Goal: Information Seeking & Learning: Learn about a topic

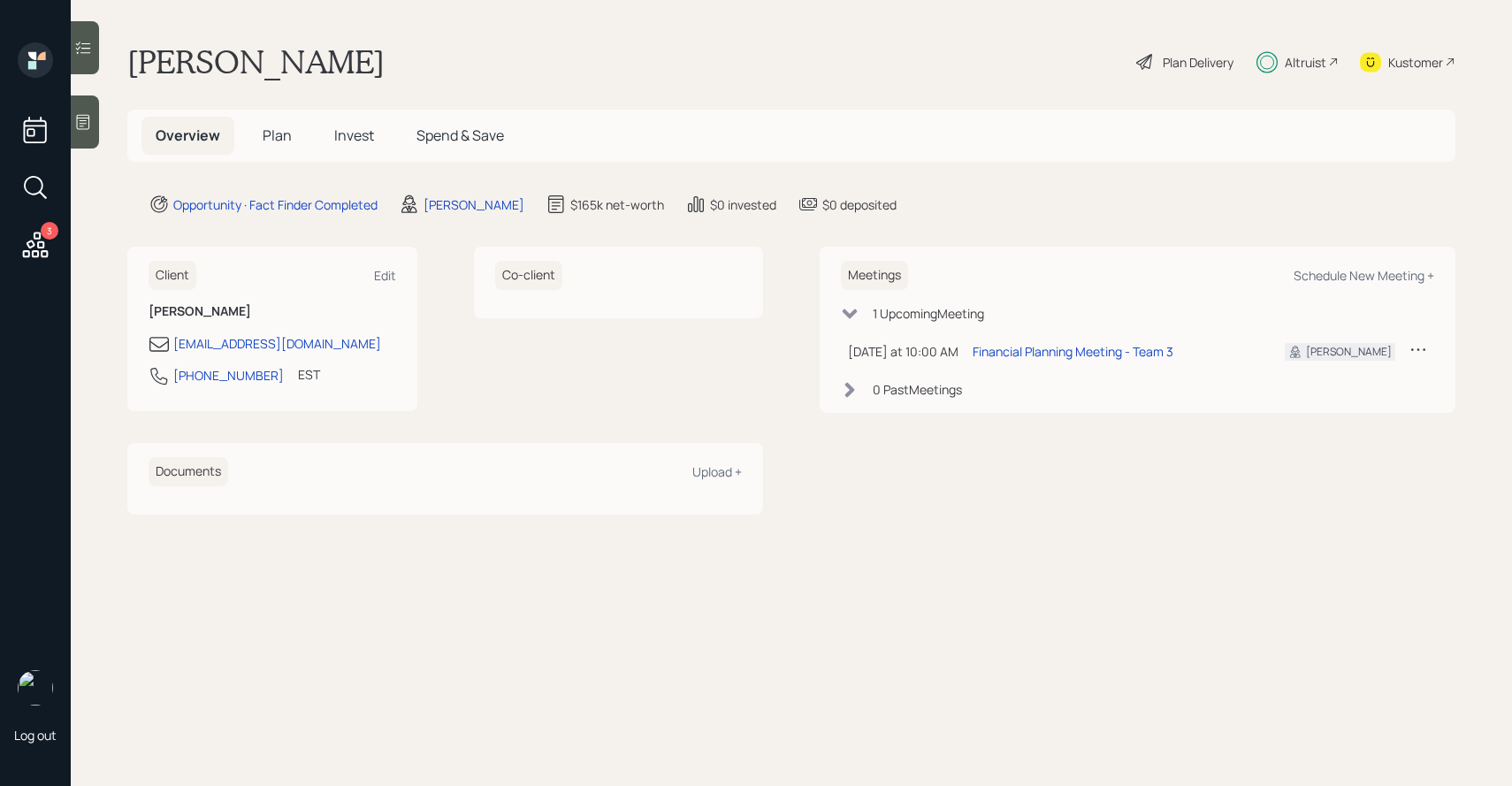
click at [333, 141] on h5 "Invest" at bounding box center [354, 136] width 69 height 38
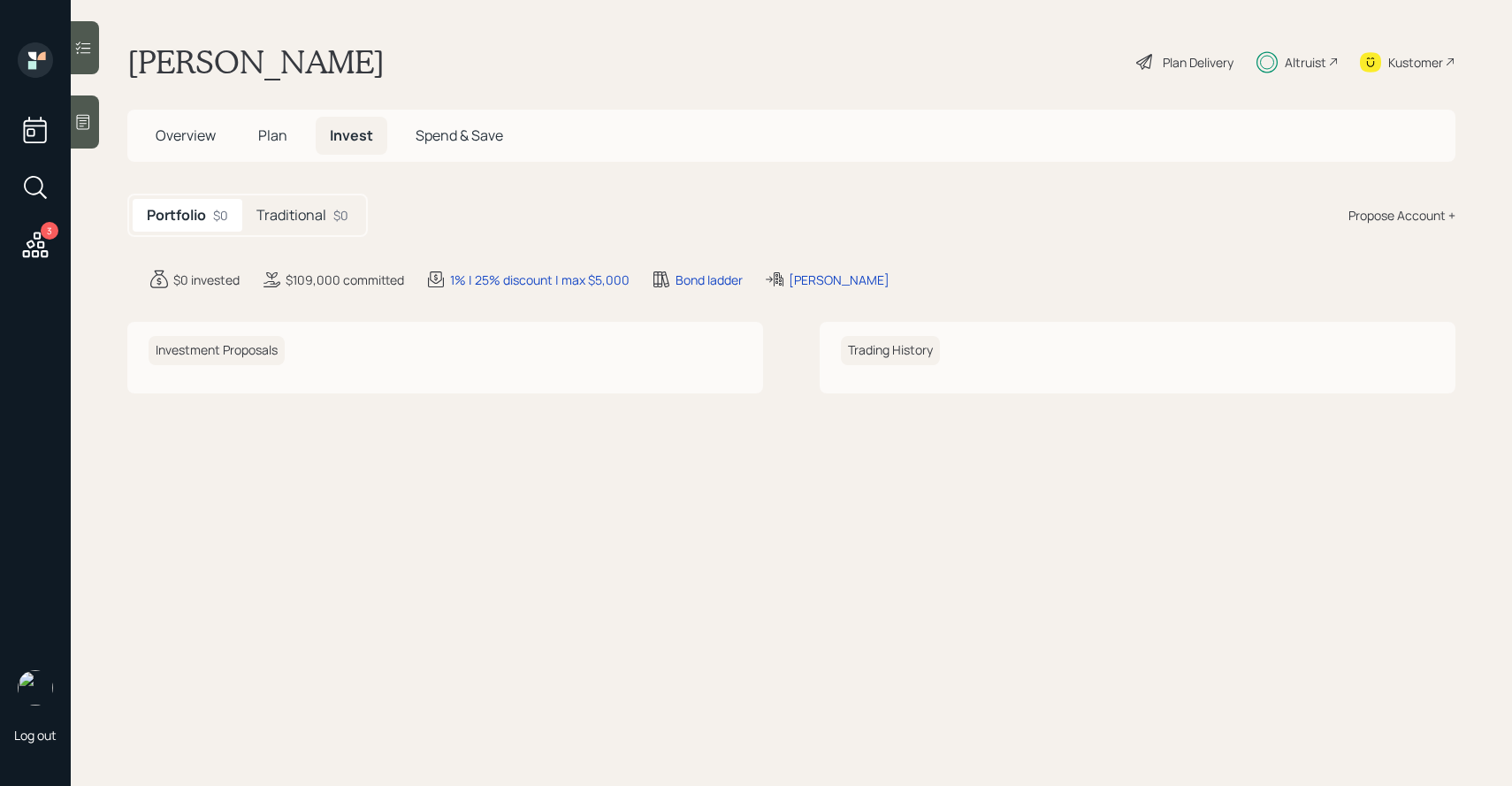
click at [322, 212] on h5 "Traditional" at bounding box center [291, 215] width 69 height 16
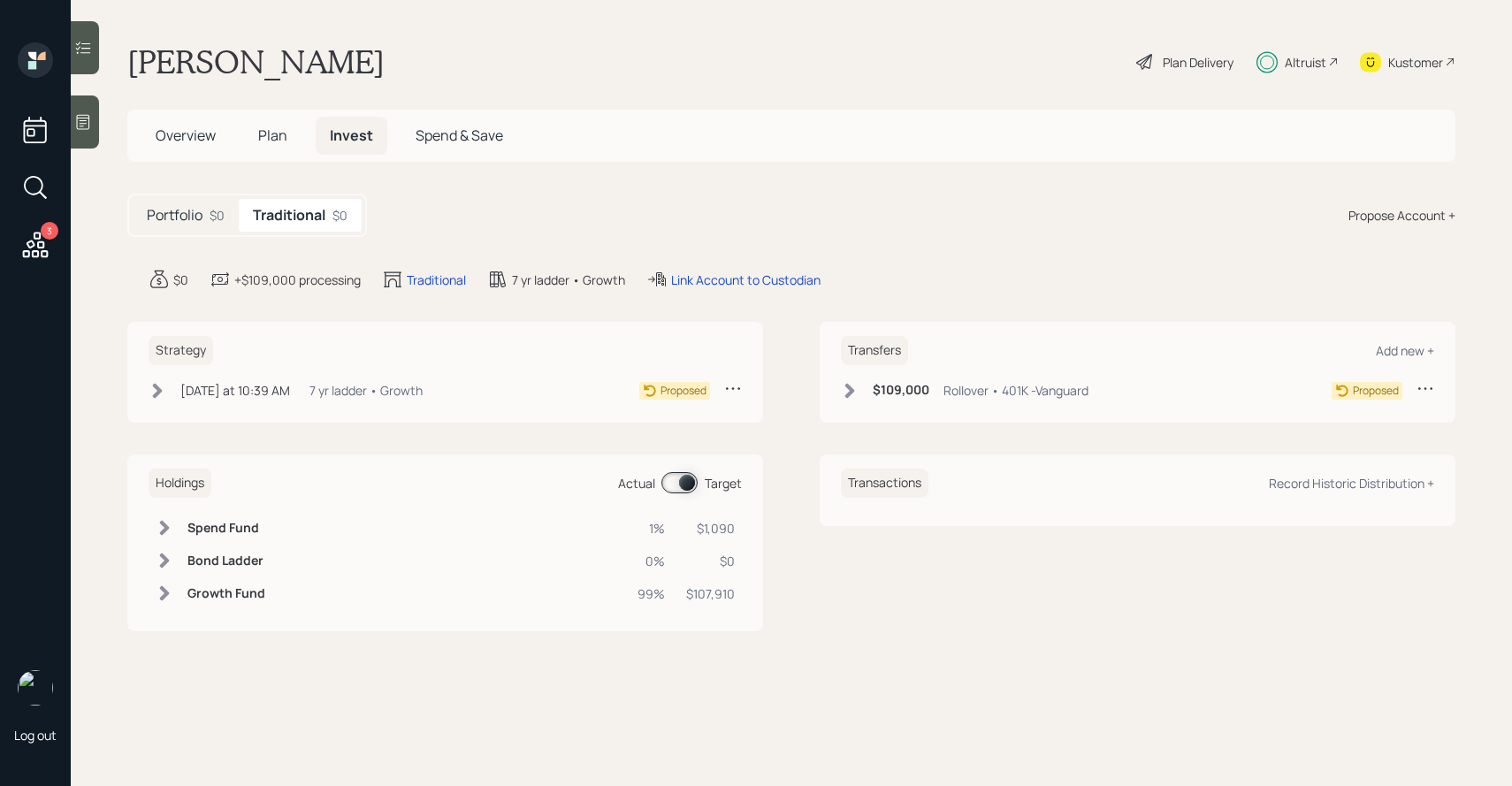
click at [851, 389] on icon at bounding box center [850, 390] width 10 height 15
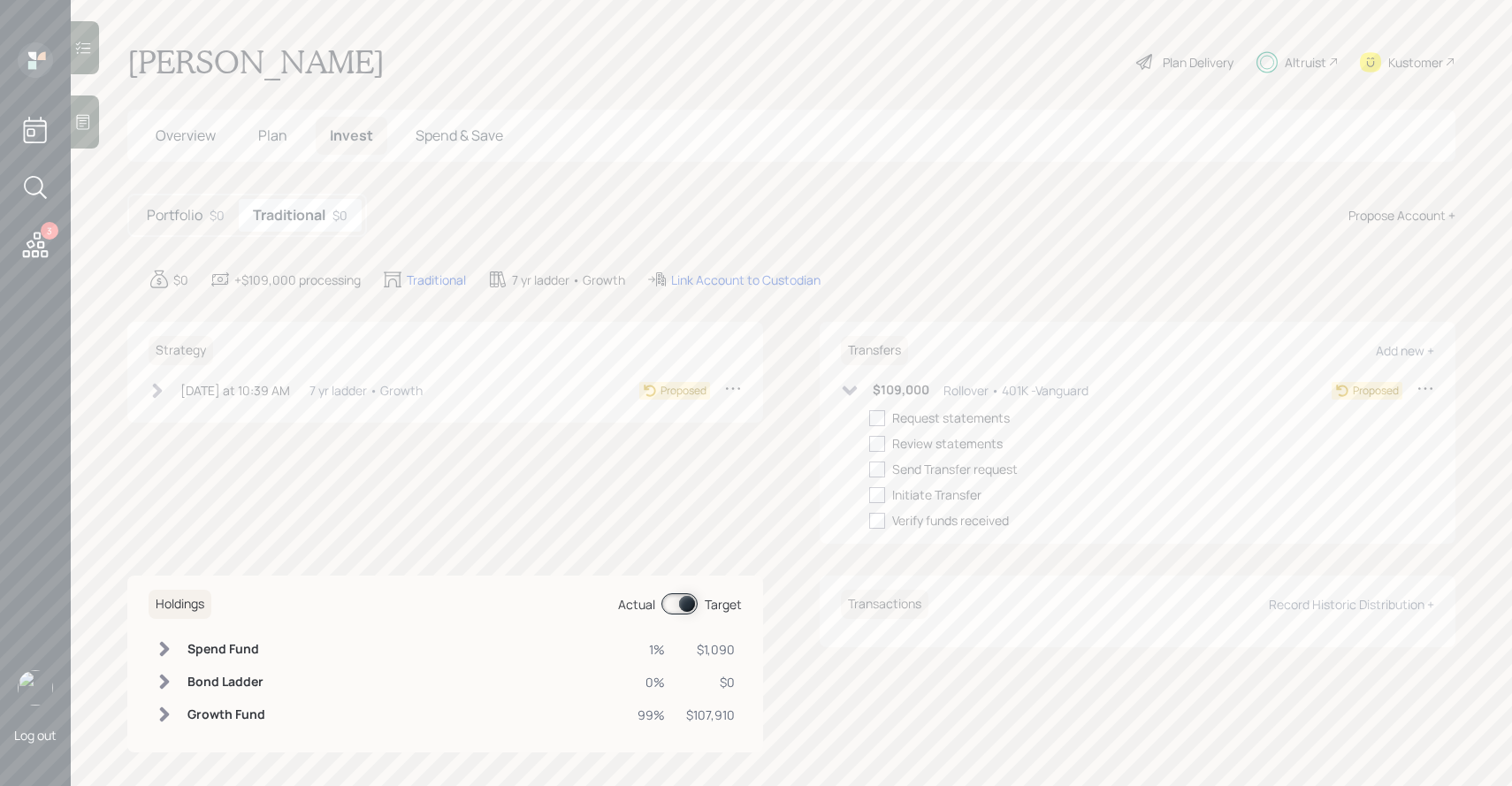
click at [851, 389] on icon at bounding box center [850, 390] width 15 height 10
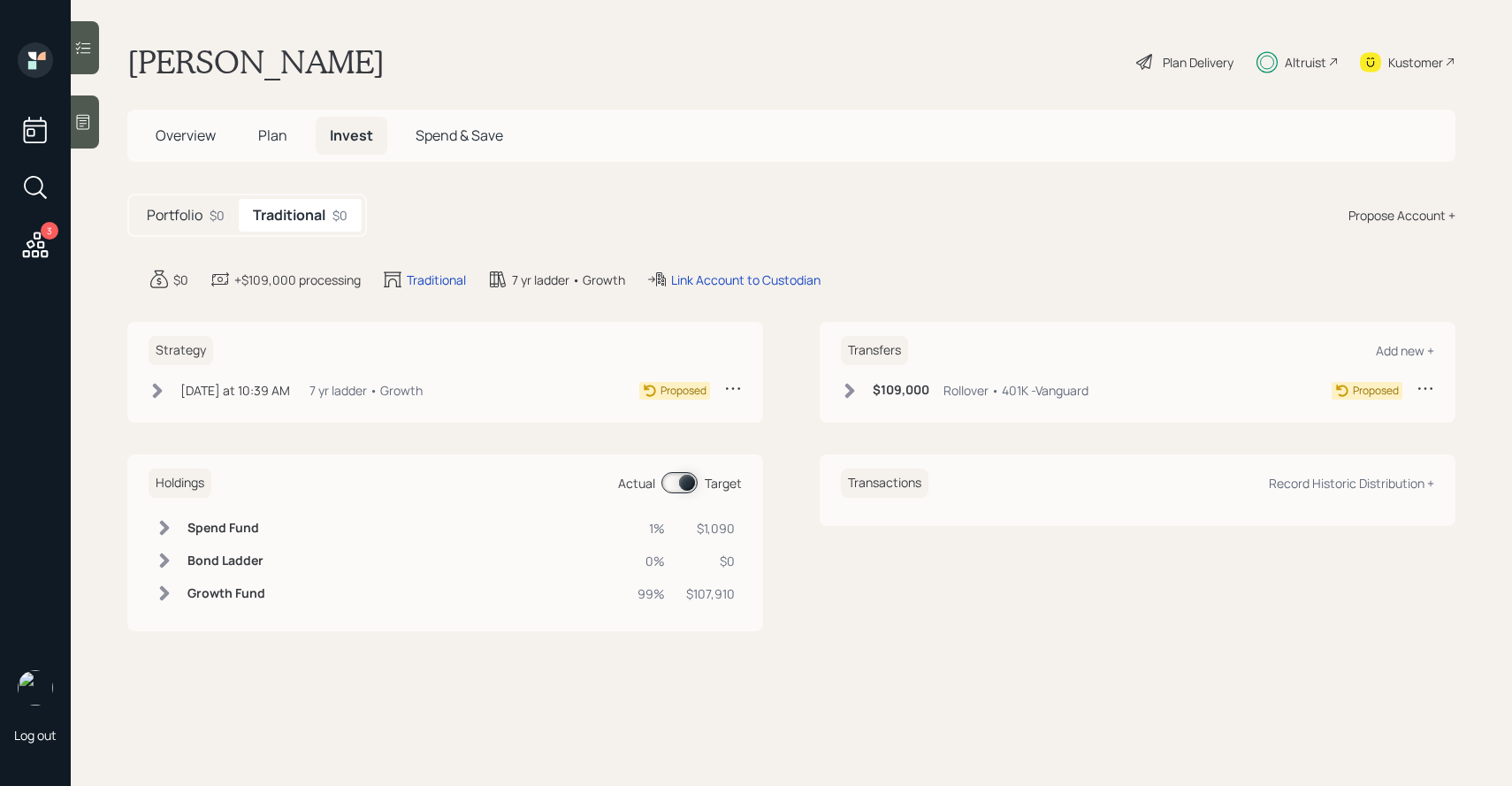
click at [191, 219] on h5 "Portfolio" at bounding box center [174, 215] width 56 height 16
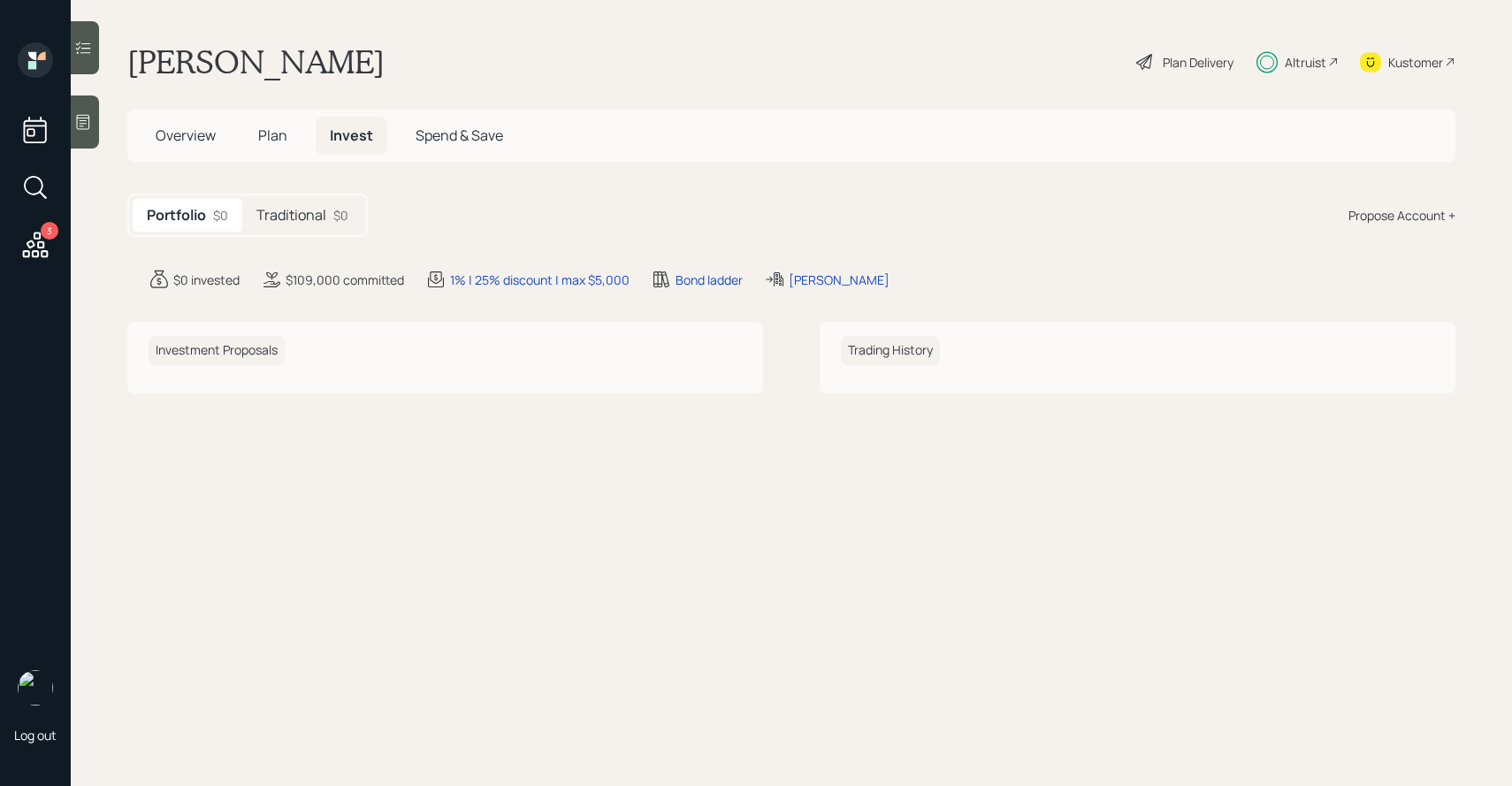
click at [280, 138] on span "Plan" at bounding box center [273, 134] width 29 height 19
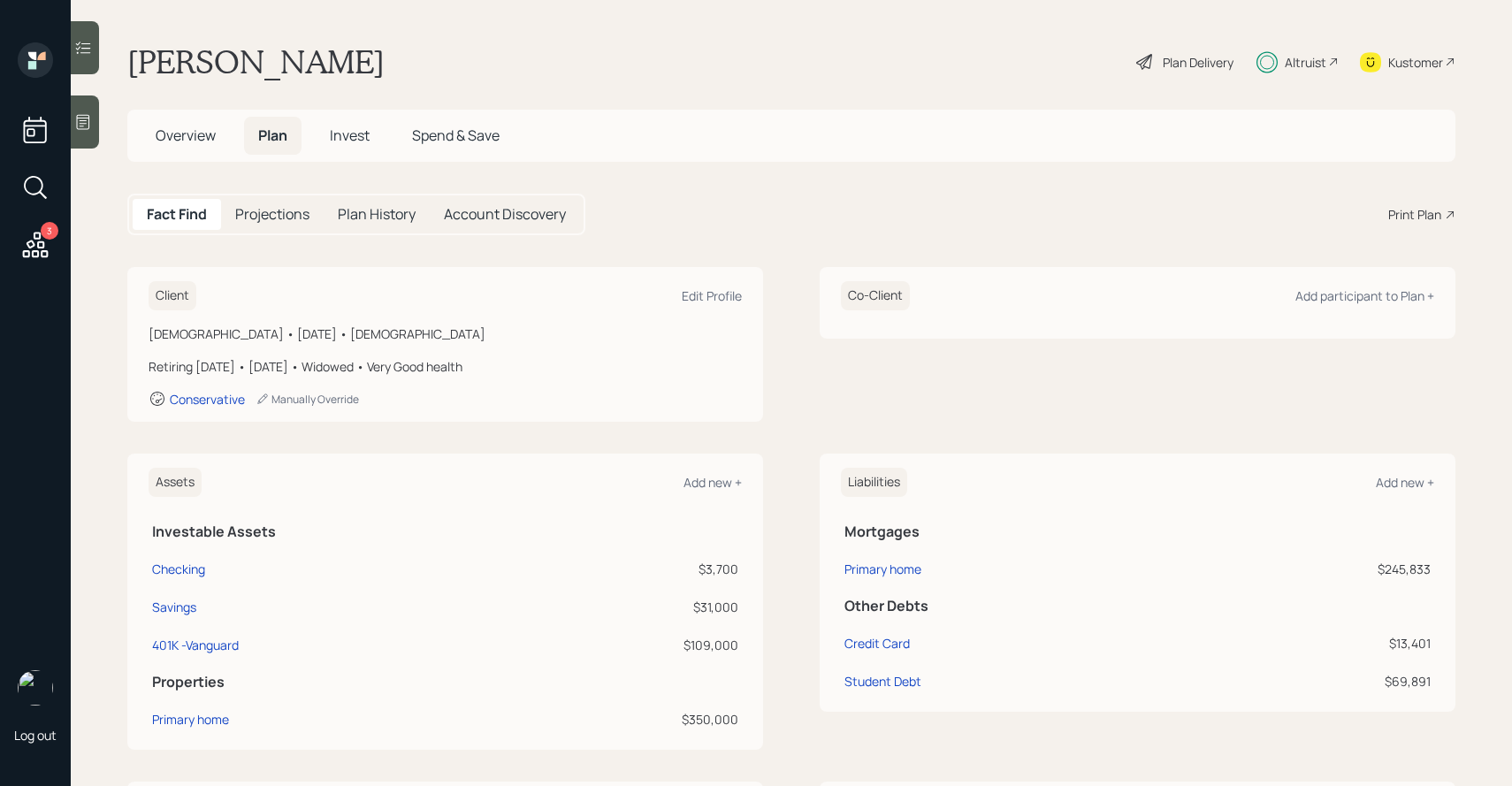
click at [272, 212] on h5 "Projections" at bounding box center [271, 214] width 74 height 16
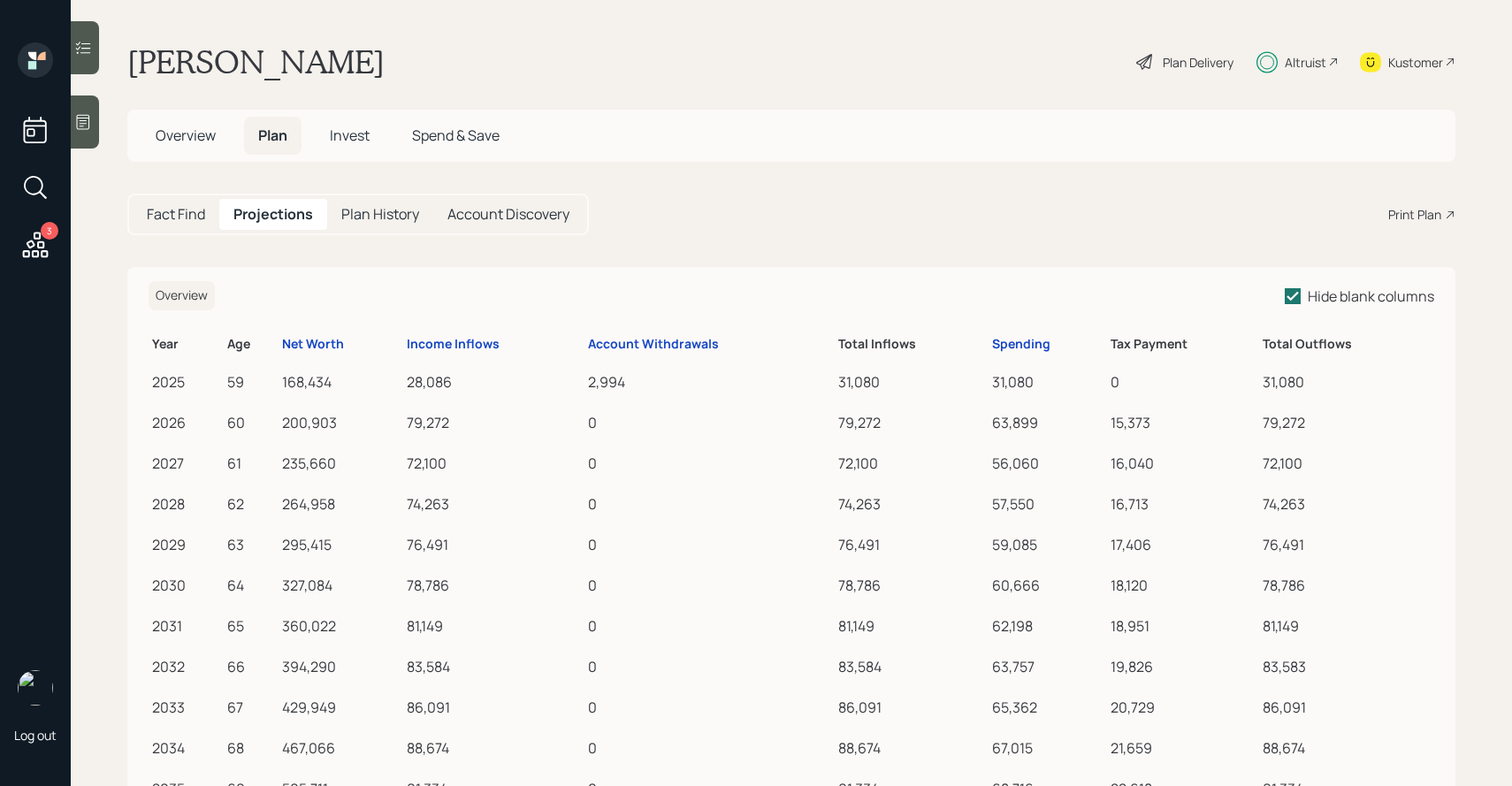
click at [354, 127] on span "Invest" at bounding box center [350, 134] width 40 height 19
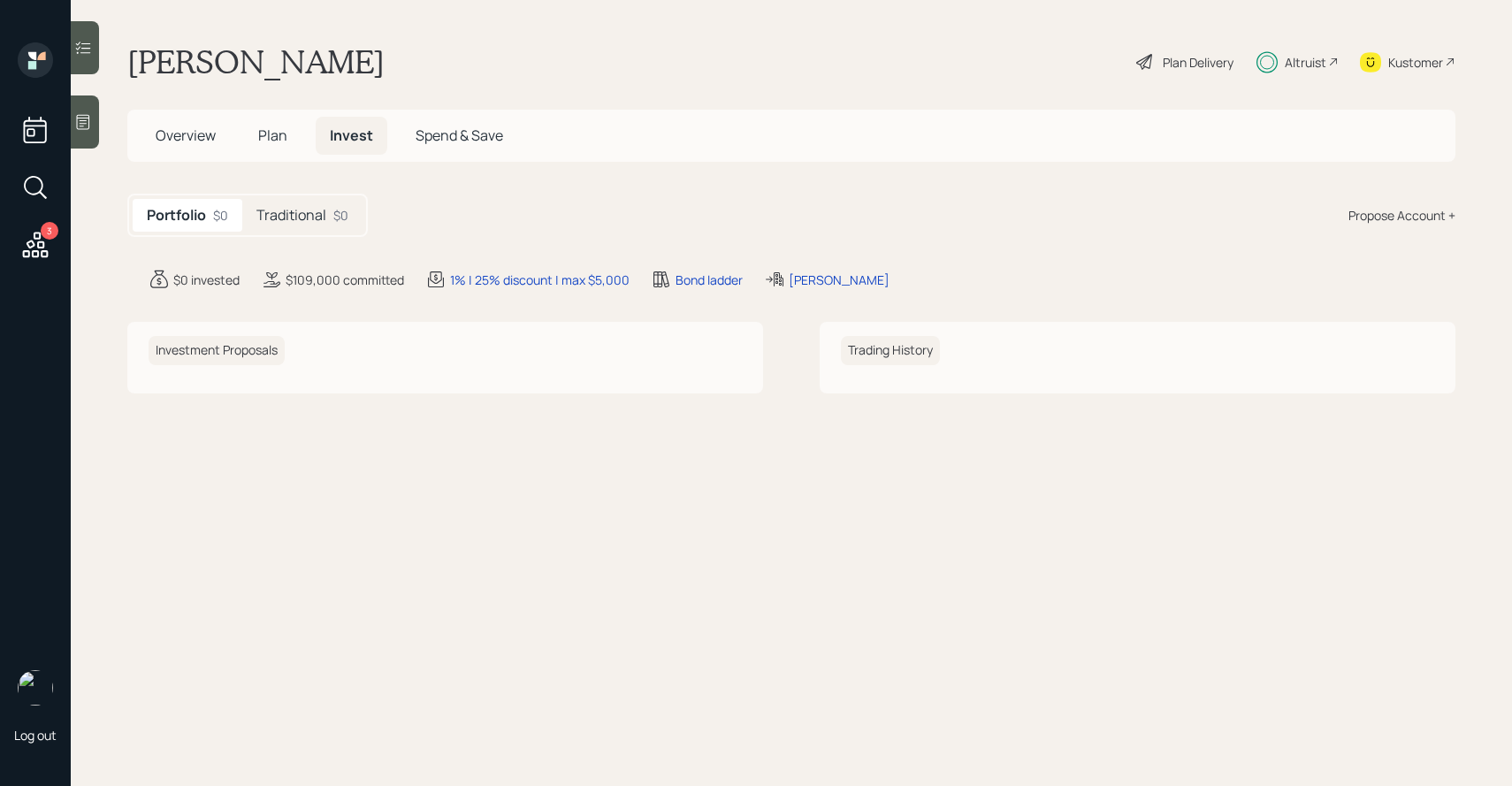
click at [315, 224] on h5 "Traditional" at bounding box center [291, 215] width 69 height 16
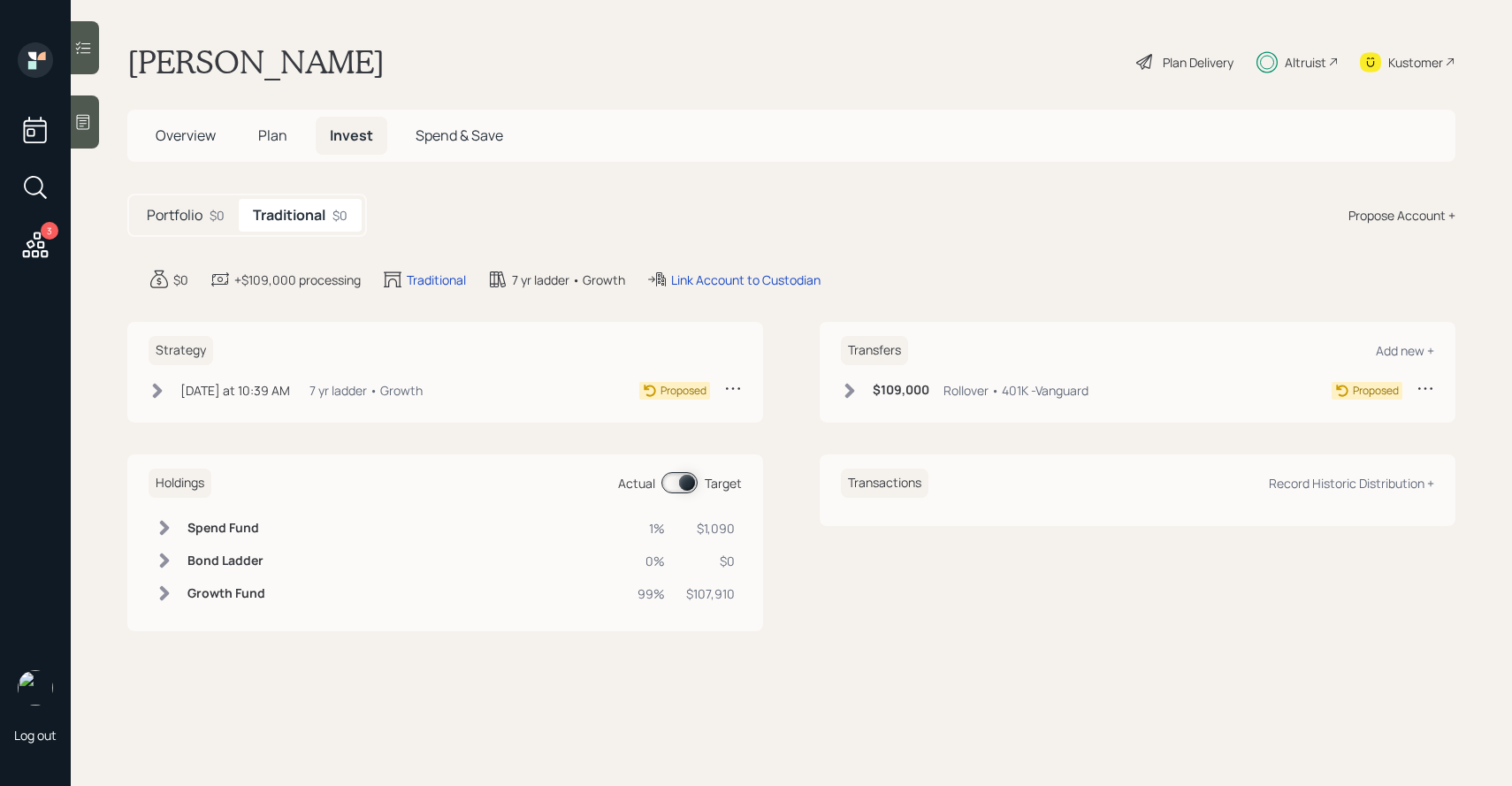
click at [43, 242] on icon at bounding box center [36, 245] width 26 height 26
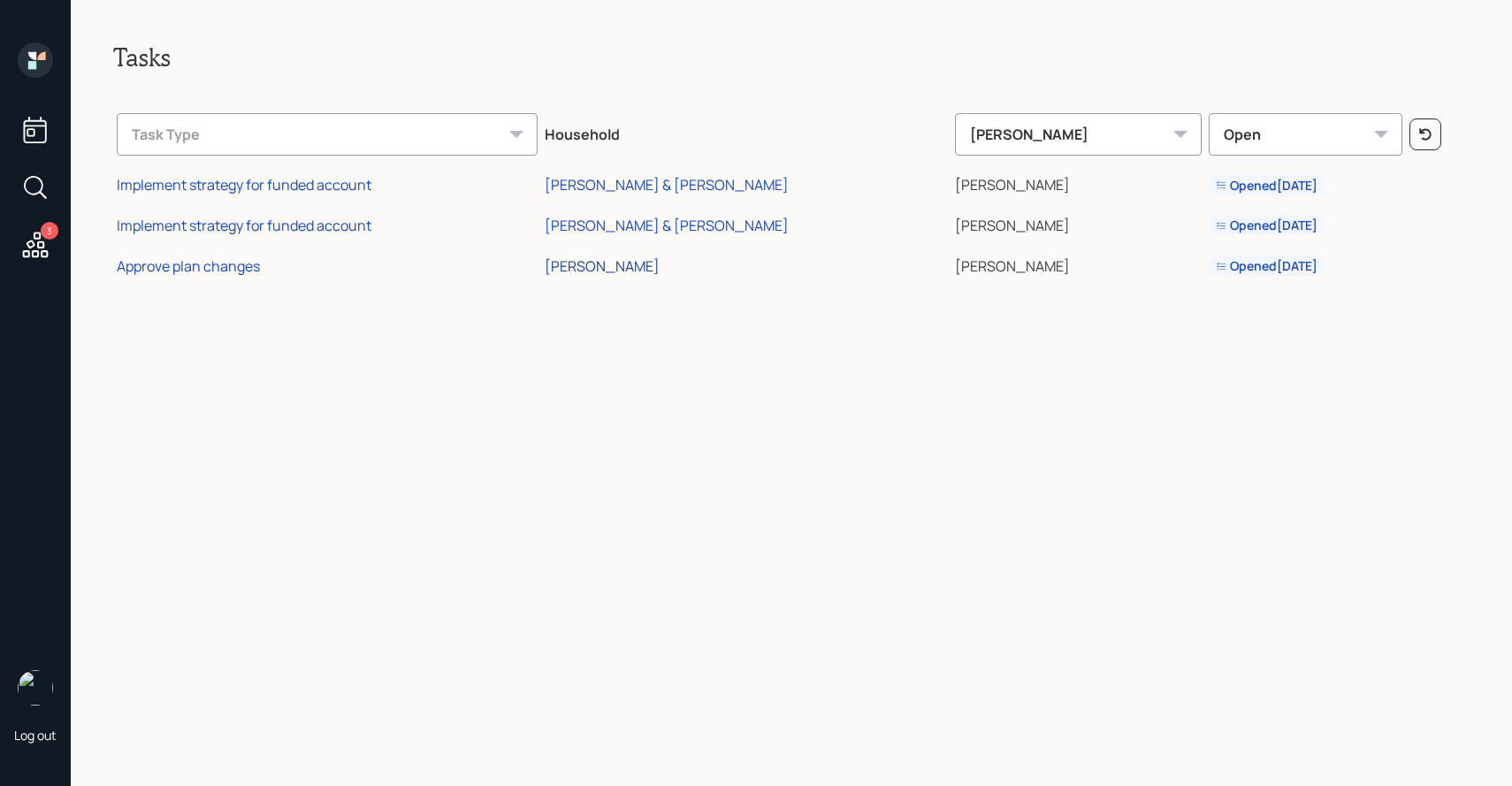
click at [580, 263] on div "[PERSON_NAME]" at bounding box center [602, 266] width 115 height 19
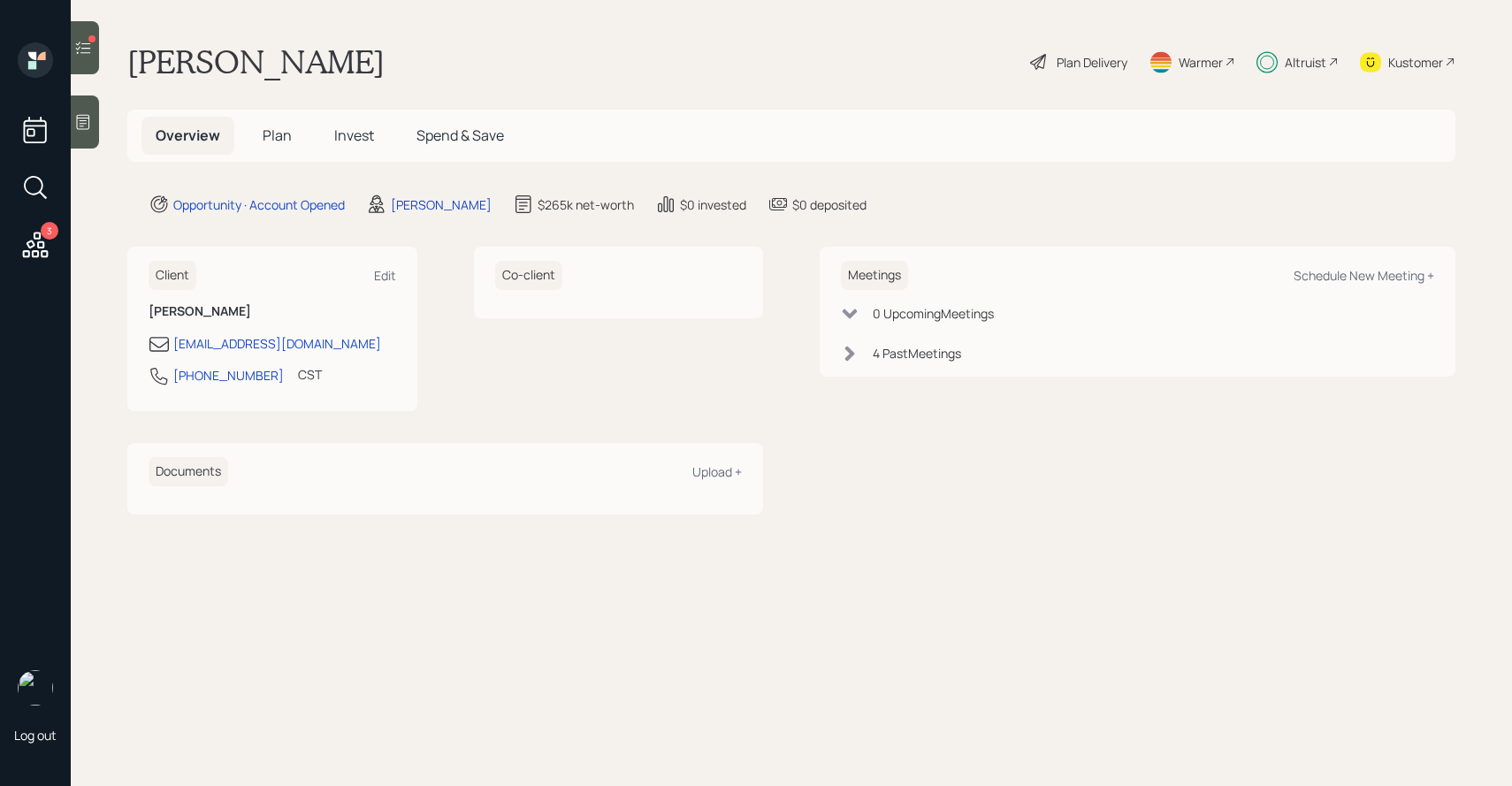
click at [362, 151] on h5 "Invest" at bounding box center [354, 136] width 69 height 38
